Goal: Task Accomplishment & Management: Complete application form

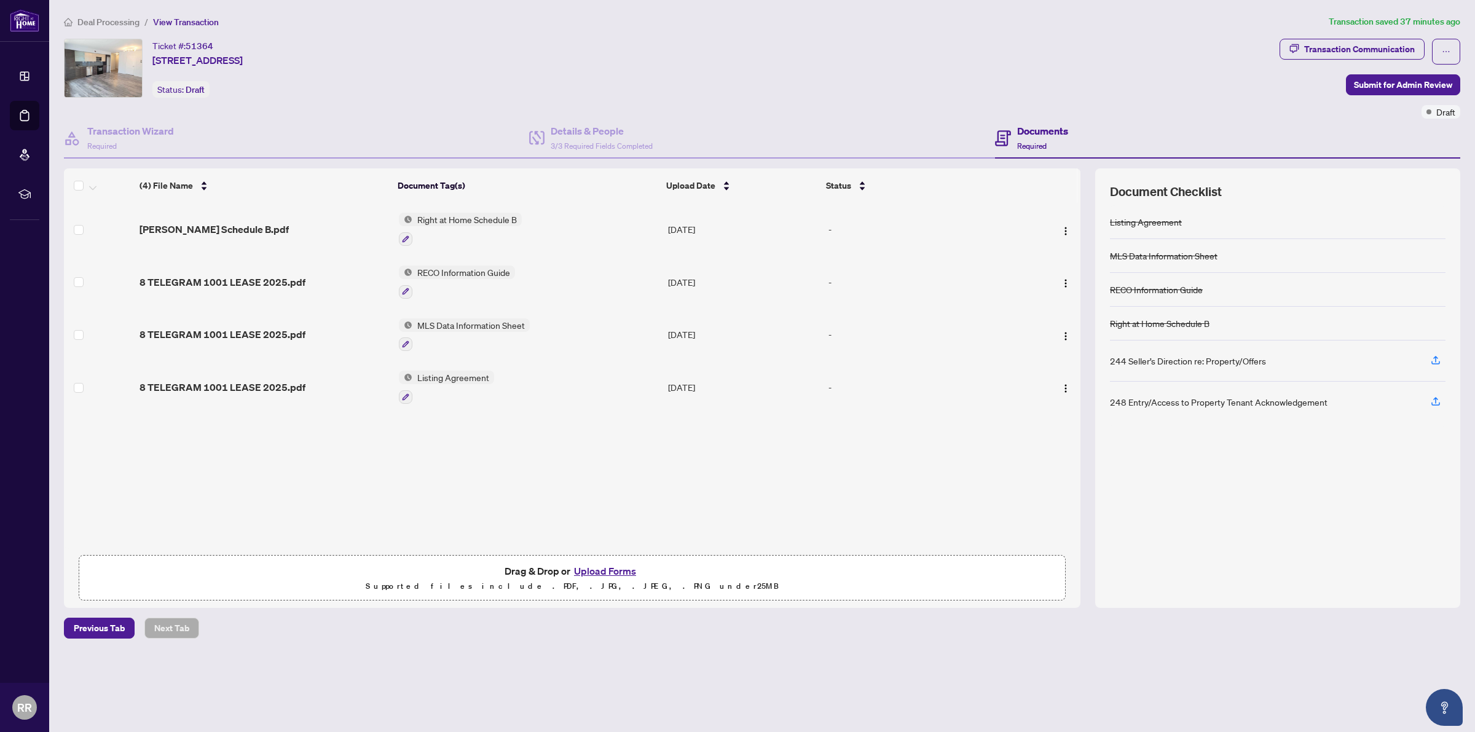
click at [623, 569] on button "Upload Forms" at bounding box center [604, 571] width 69 height 16
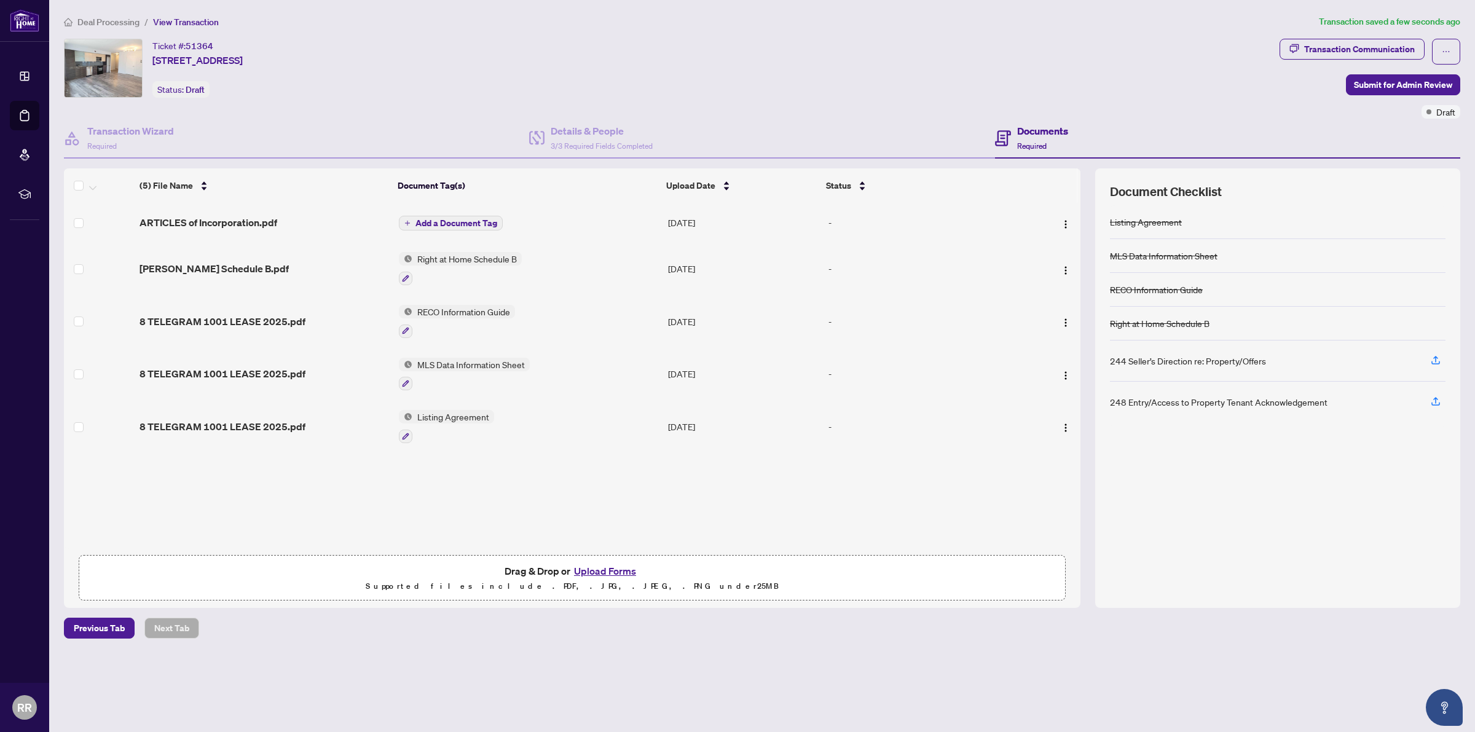
click at [444, 224] on span "Add a Document Tag" at bounding box center [457, 223] width 82 height 9
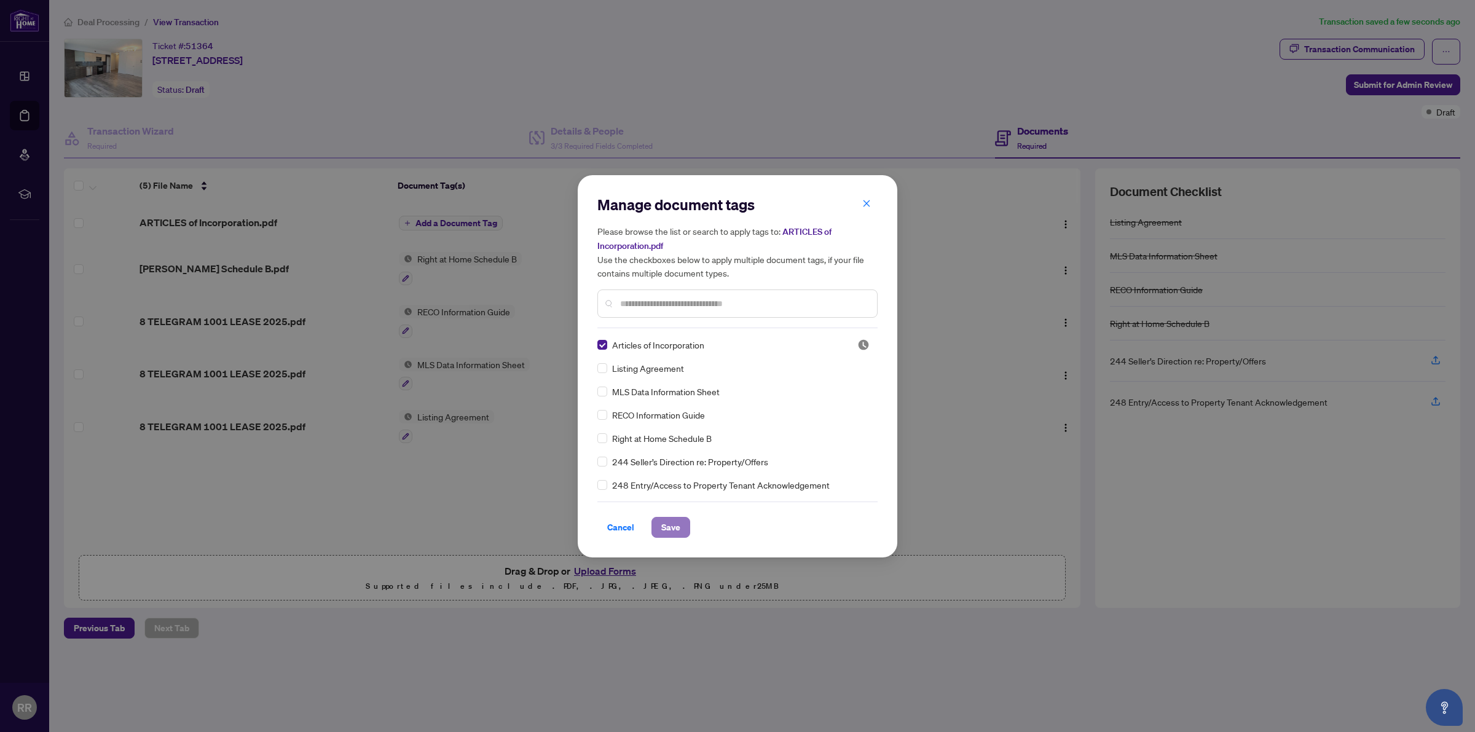
click at [667, 532] on span "Save" at bounding box center [670, 528] width 19 height 20
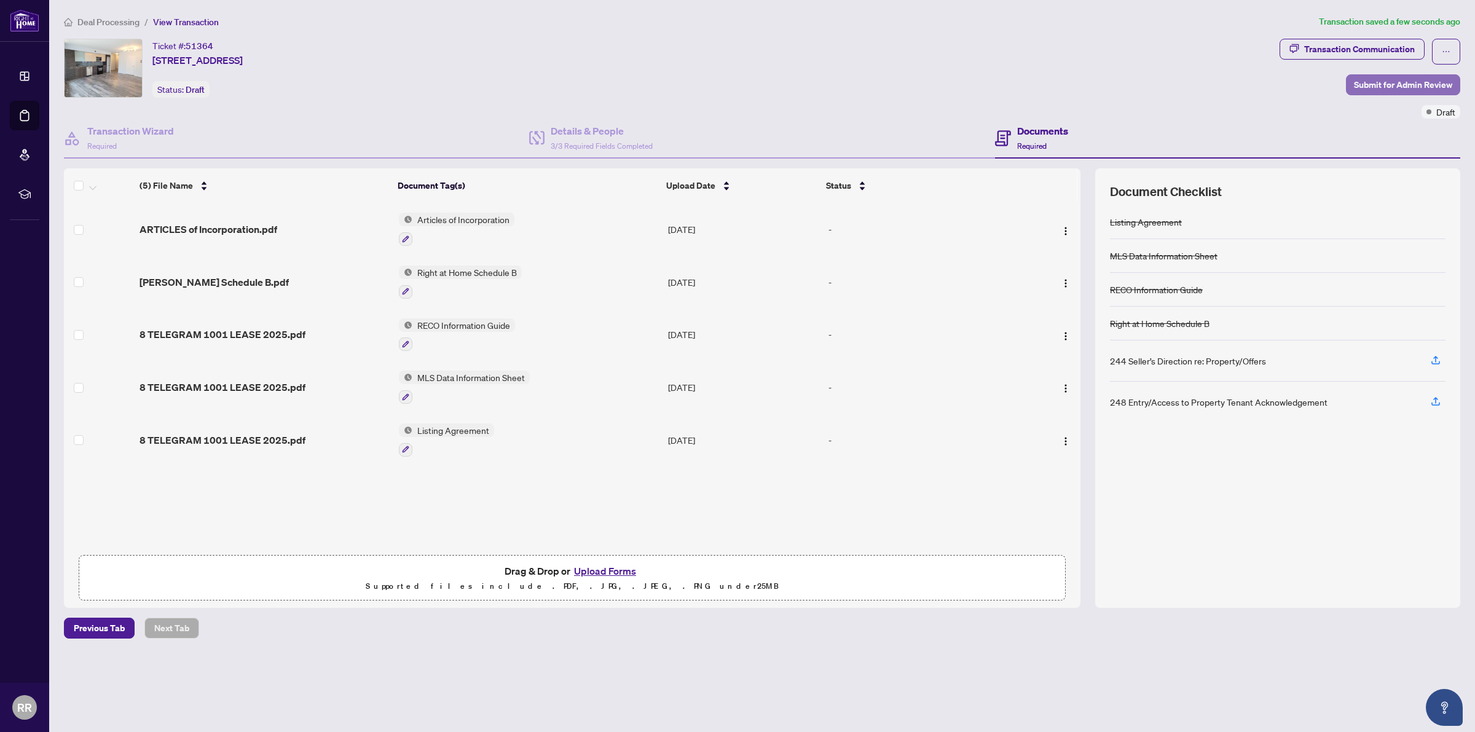
click at [1393, 88] on span "Submit for Admin Review" at bounding box center [1403, 85] width 98 height 20
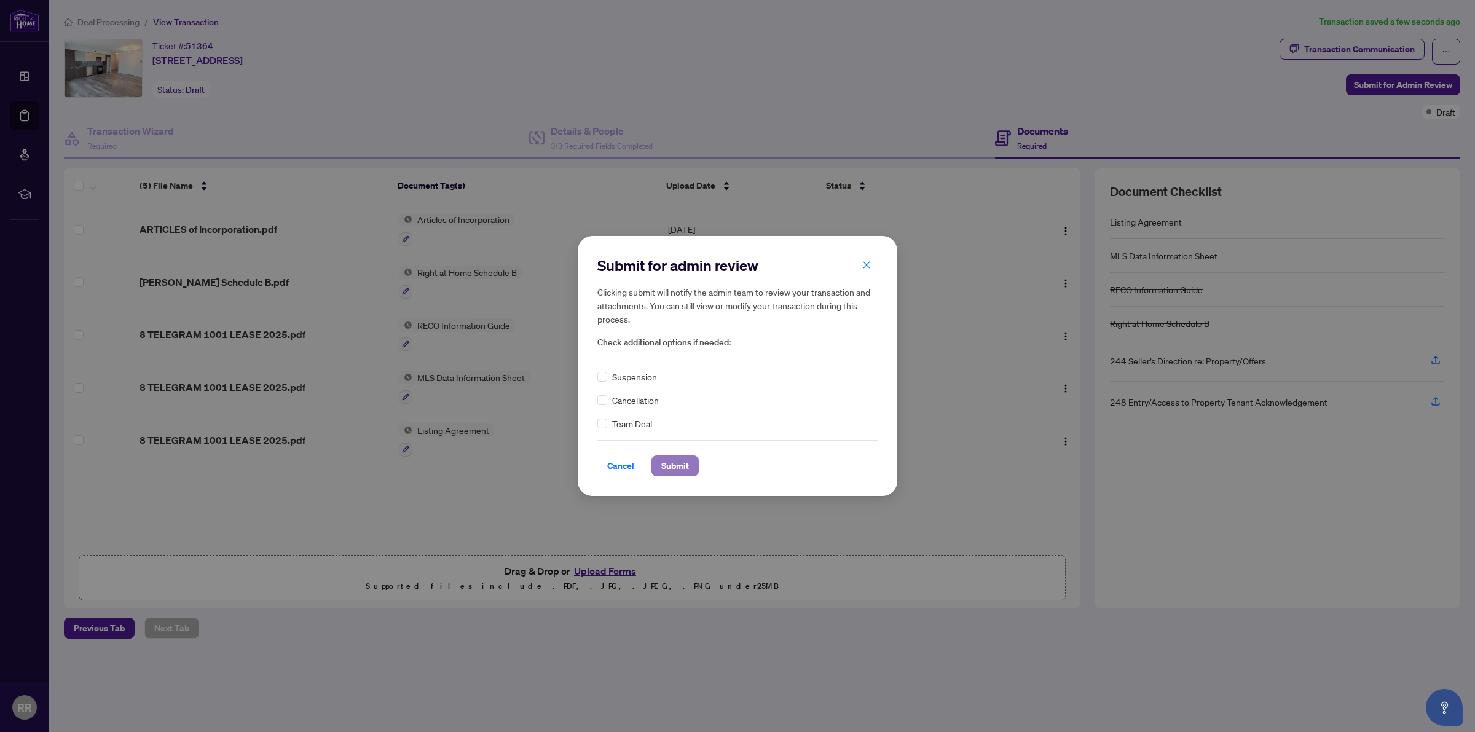
click at [665, 464] on span "Submit" at bounding box center [675, 466] width 28 height 20
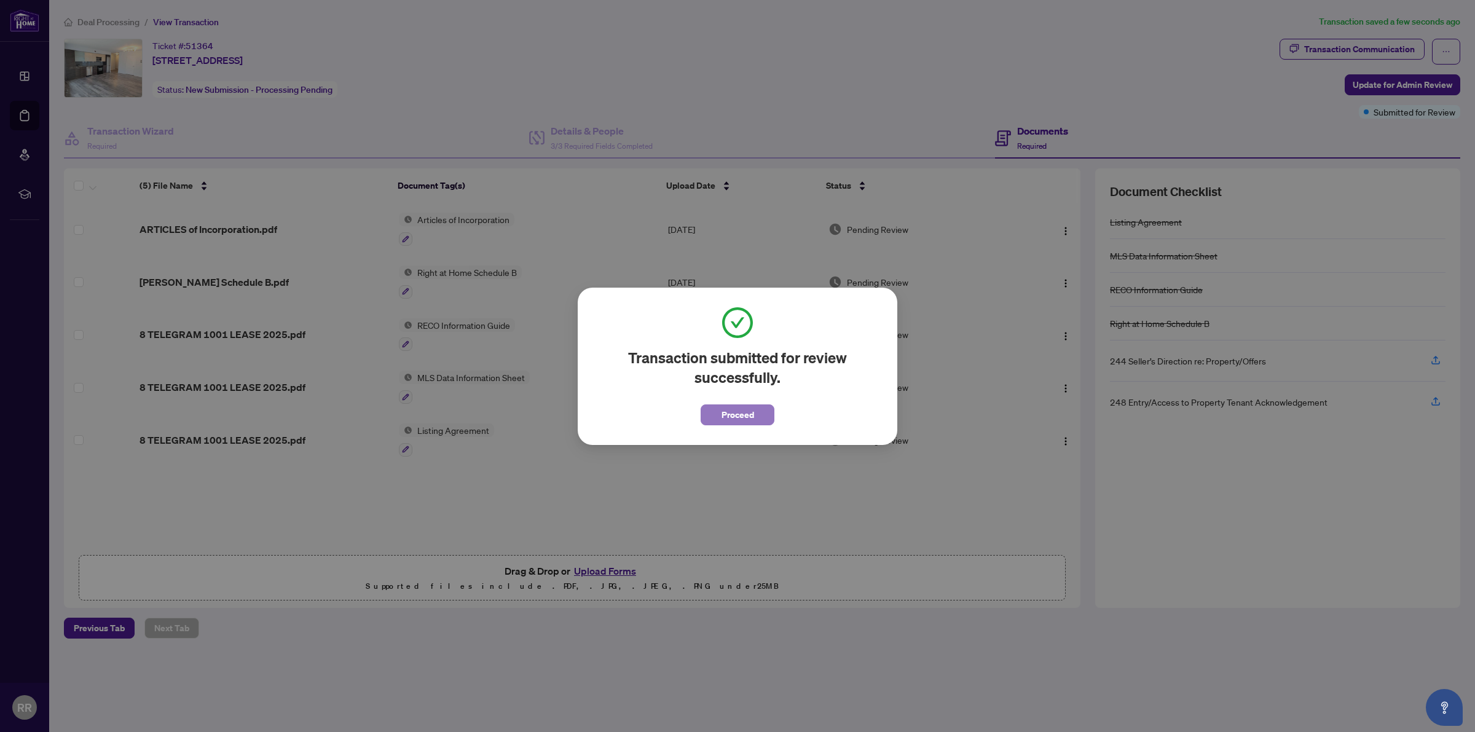
click at [743, 409] on span "Proceed" at bounding box center [738, 415] width 33 height 20
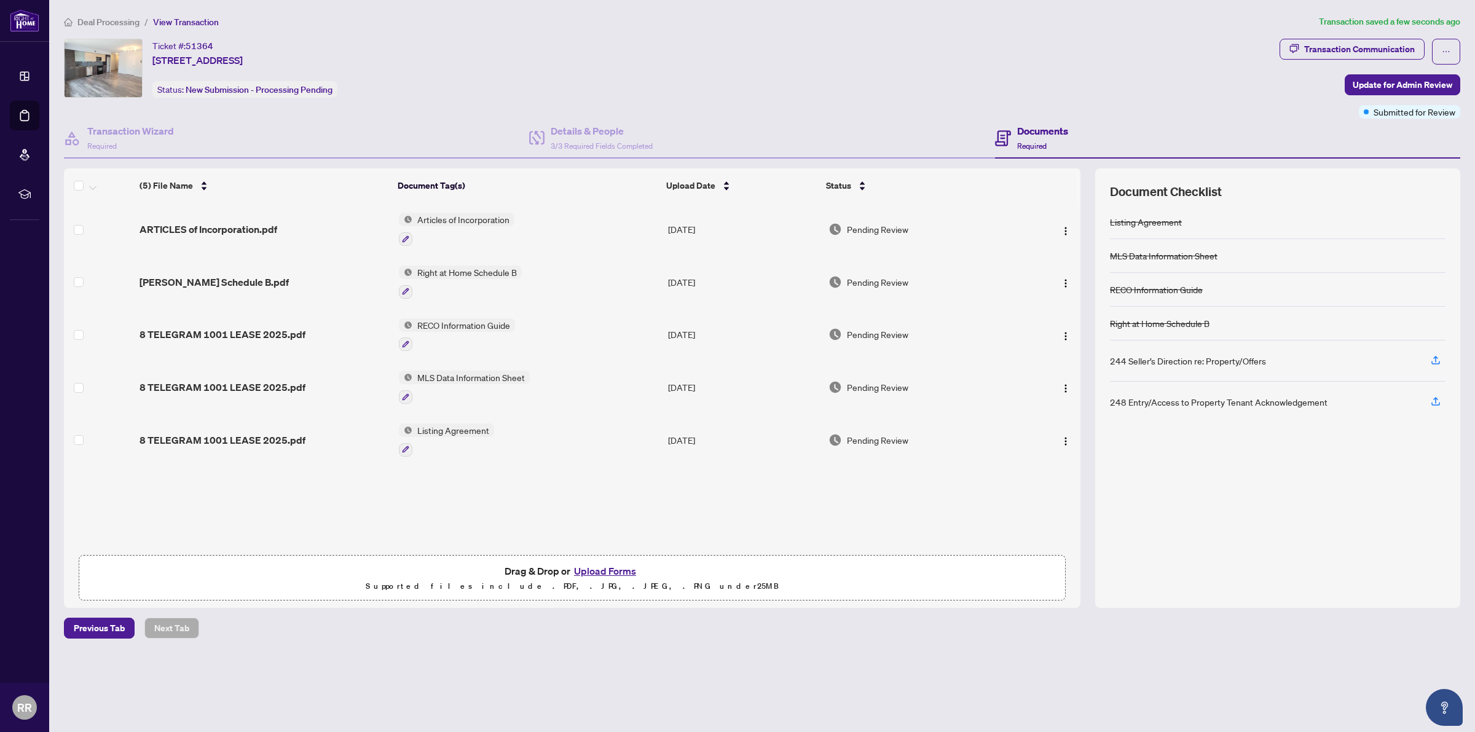
drag, startPoint x: 544, startPoint y: 58, endPoint x: 478, endPoint y: 41, distance: 68.6
click at [542, 58] on div "Ticket #: 51364 [STREET_ADDRESS] Status: New Submission - Processing Pending" at bounding box center [669, 68] width 1211 height 59
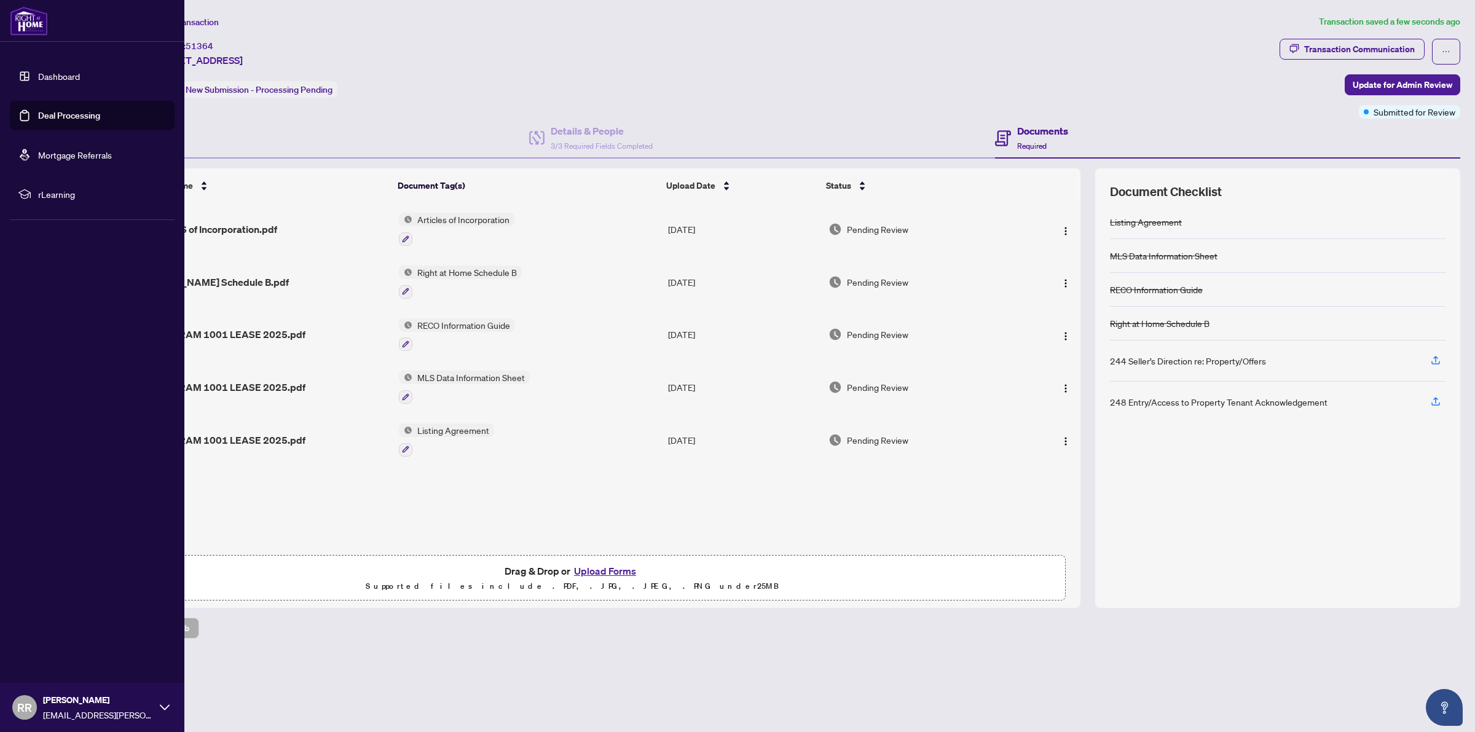
click at [18, 25] on img at bounding box center [29, 21] width 38 height 30
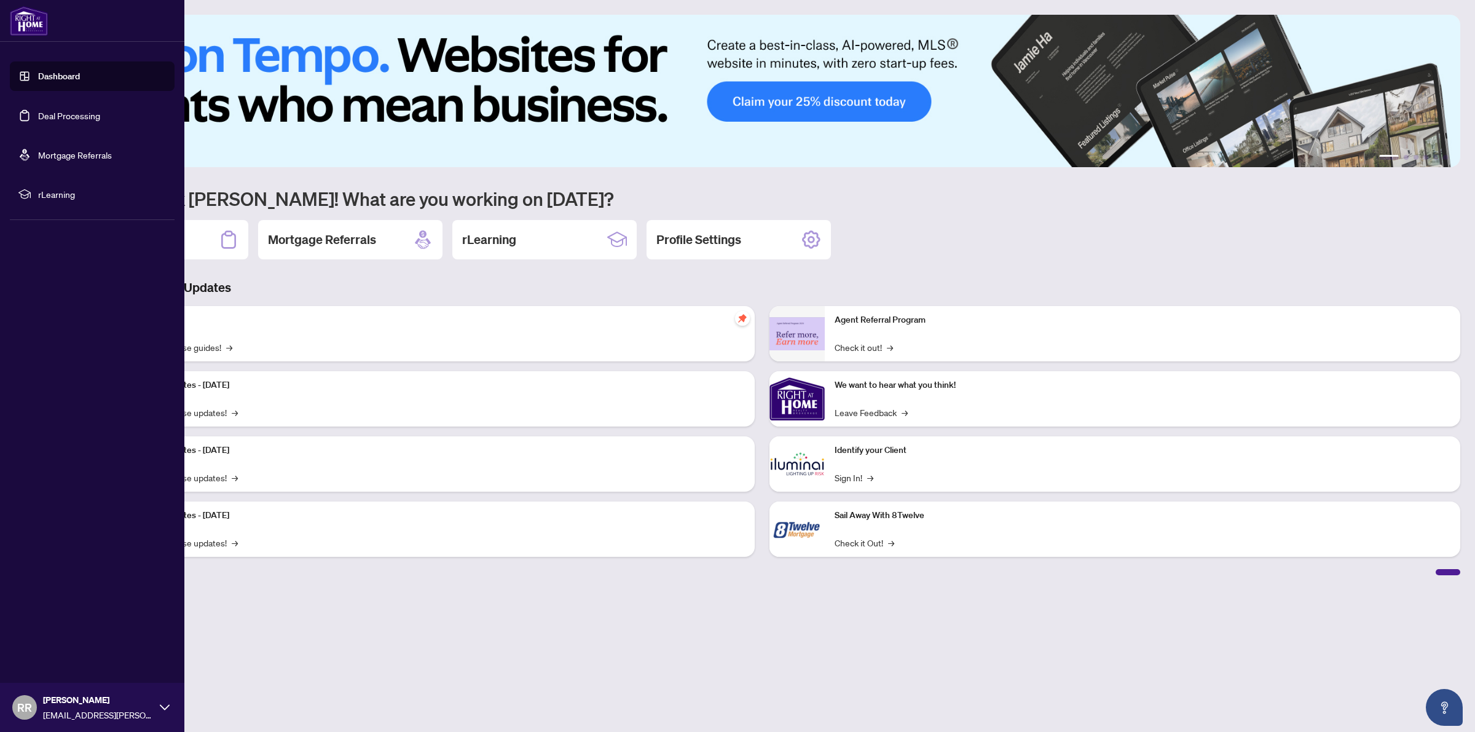
click at [23, 705] on span "RR" at bounding box center [24, 707] width 15 height 17
click at [56, 633] on span "Logout" at bounding box center [50, 635] width 28 height 20
